Goal: Information Seeking & Learning: Learn about a topic

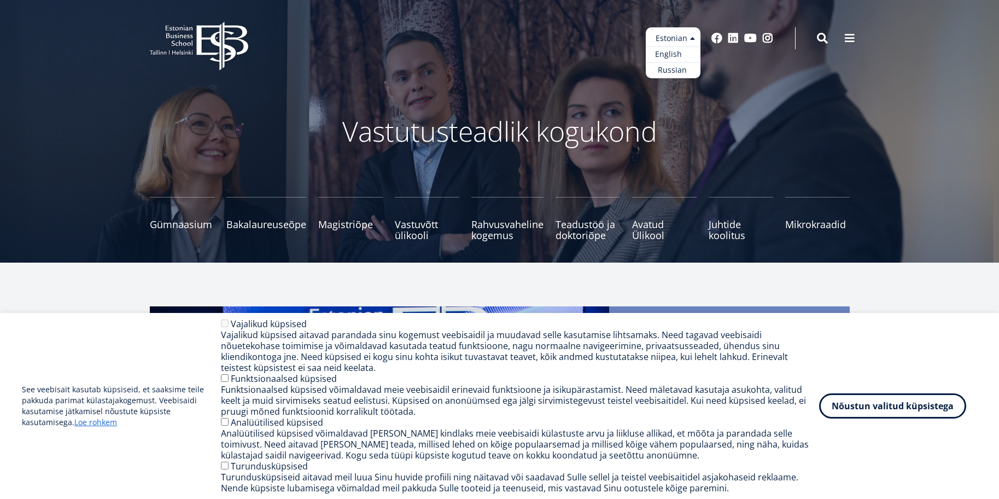
click at [682, 52] on link "English" at bounding box center [673, 54] width 55 height 16
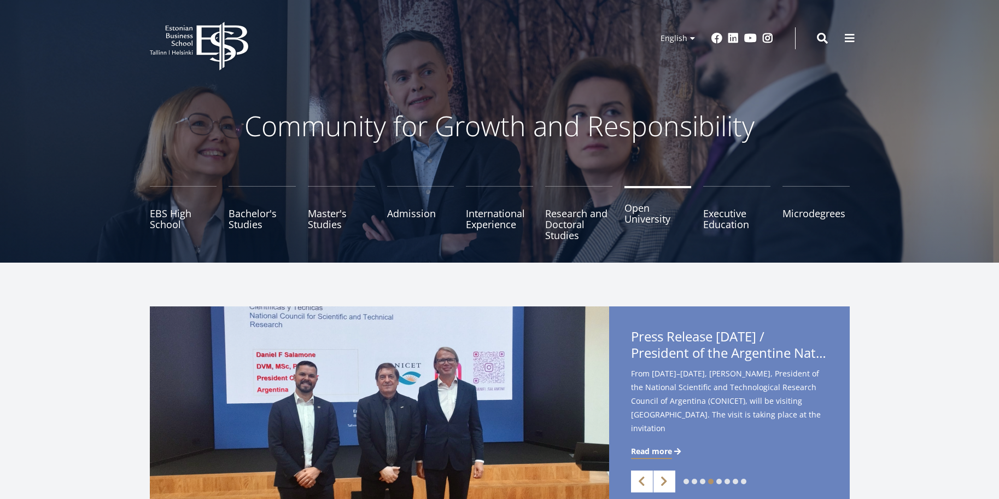
click at [648, 222] on link "Open University" at bounding box center [657, 213] width 67 height 55
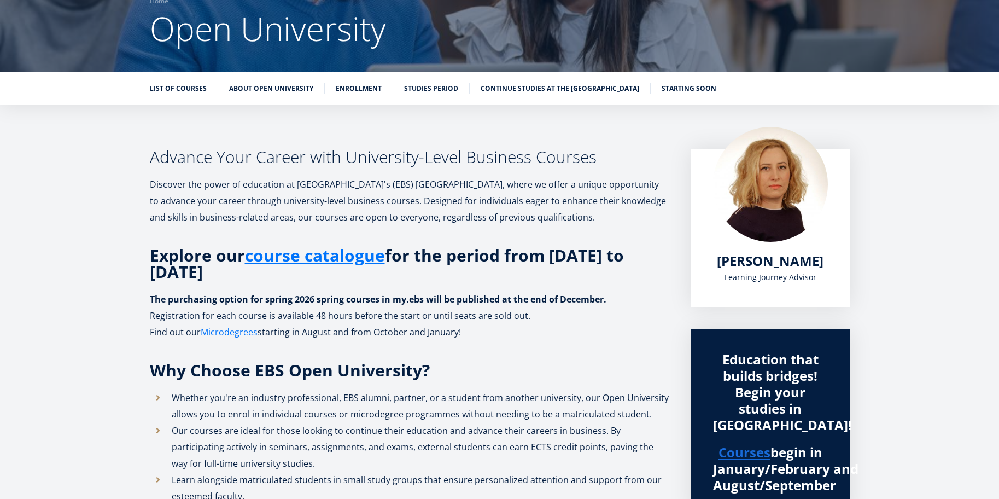
scroll to position [125, 0]
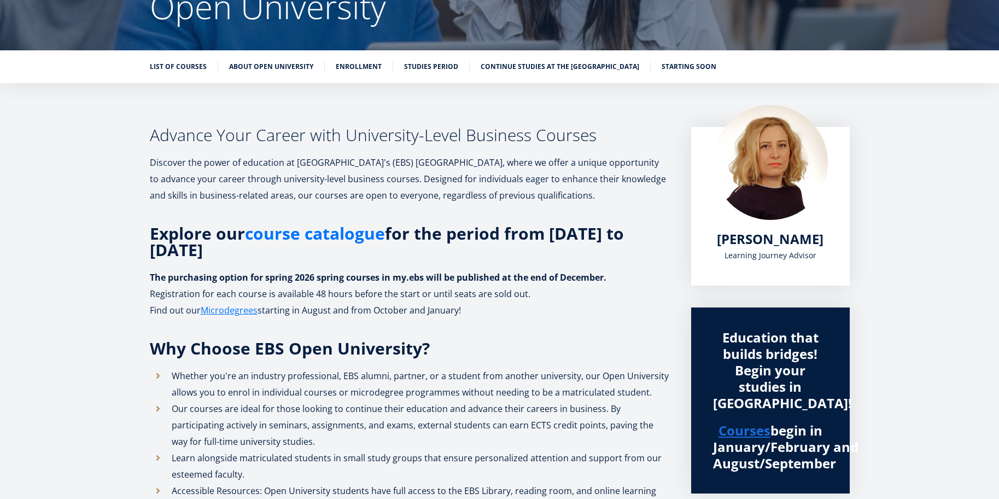
click at [344, 236] on link "course catalogue" at bounding box center [315, 233] width 140 height 16
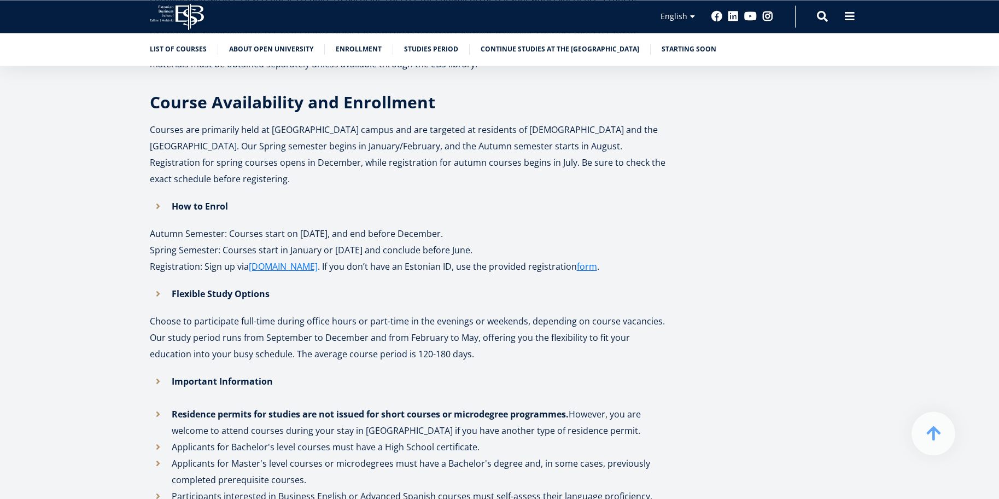
scroll to position [733, 0]
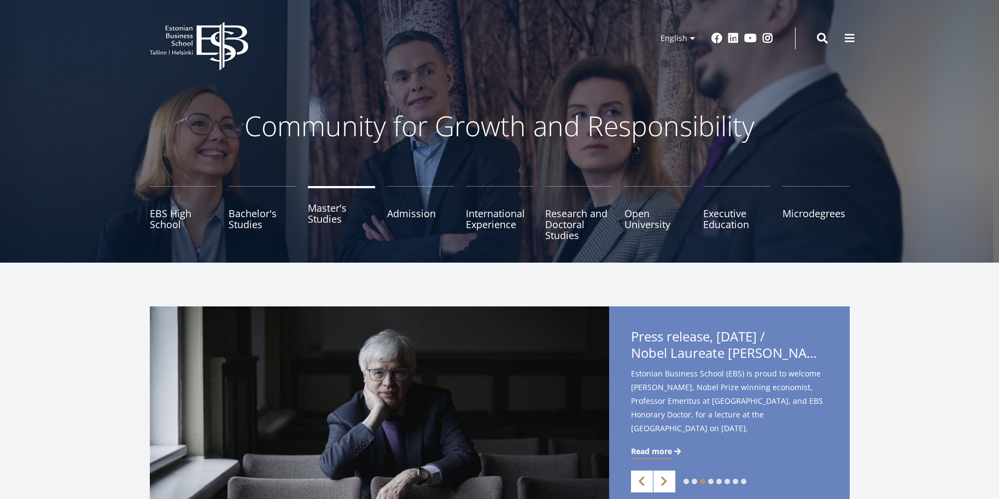
click at [318, 223] on link "Master's Studies" at bounding box center [341, 213] width 67 height 55
